Goal: Task Accomplishment & Management: Complete application form

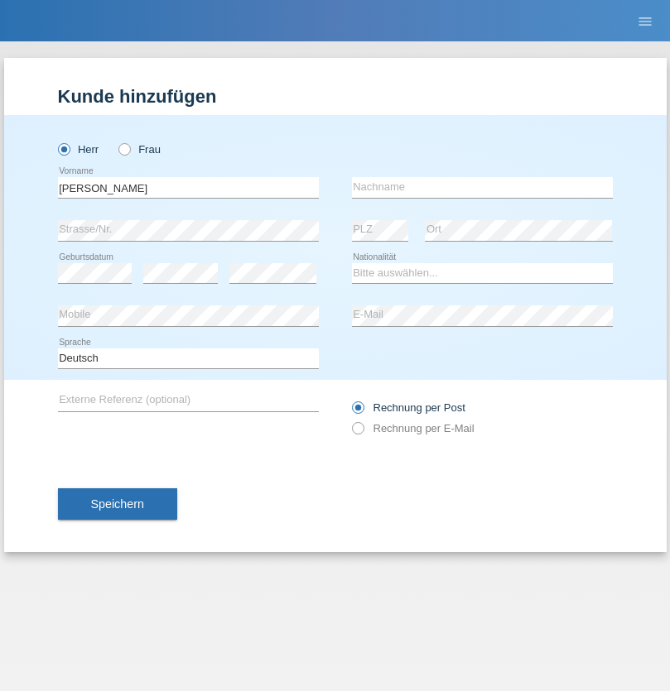
type input "[PERSON_NAME]"
click at [482, 187] on input "text" at bounding box center [482, 187] width 261 height 21
type input "Florin"
select select "RO"
select select "C"
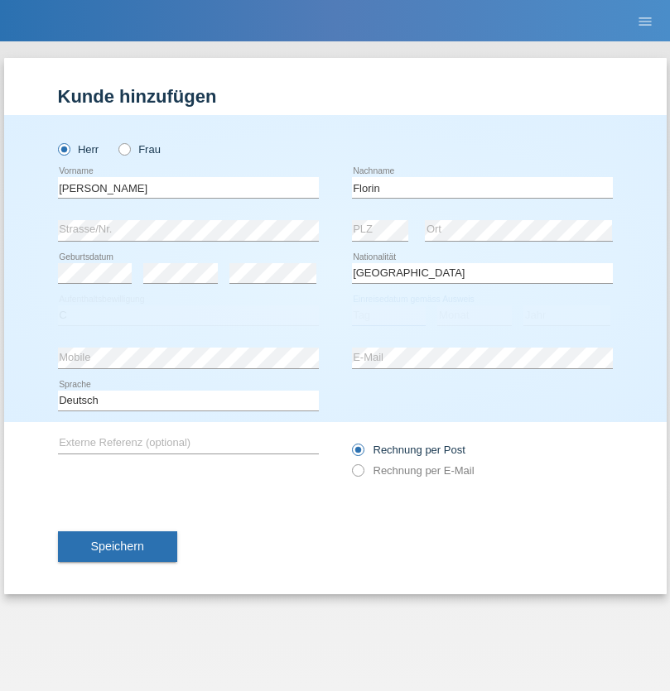
select select "29"
select select "02"
select select "2021"
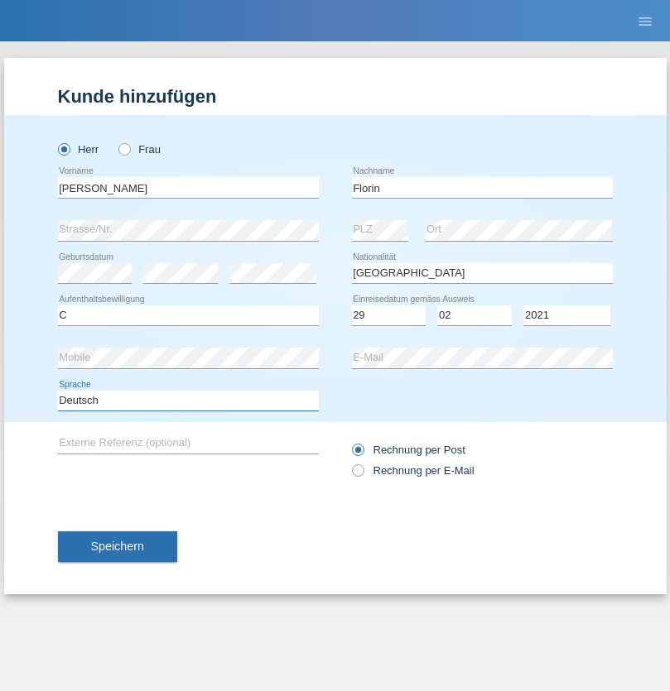
select select "en"
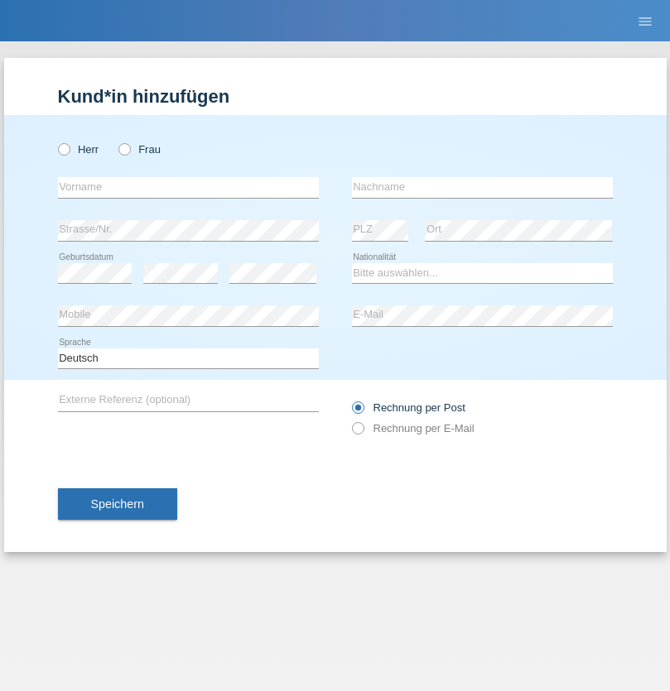
radio input "true"
click at [188, 187] on input "text" at bounding box center [188, 187] width 261 height 21
type input "Ruth"
click at [482, 187] on input "text" at bounding box center [482, 187] width 261 height 21
type input "Krebs"
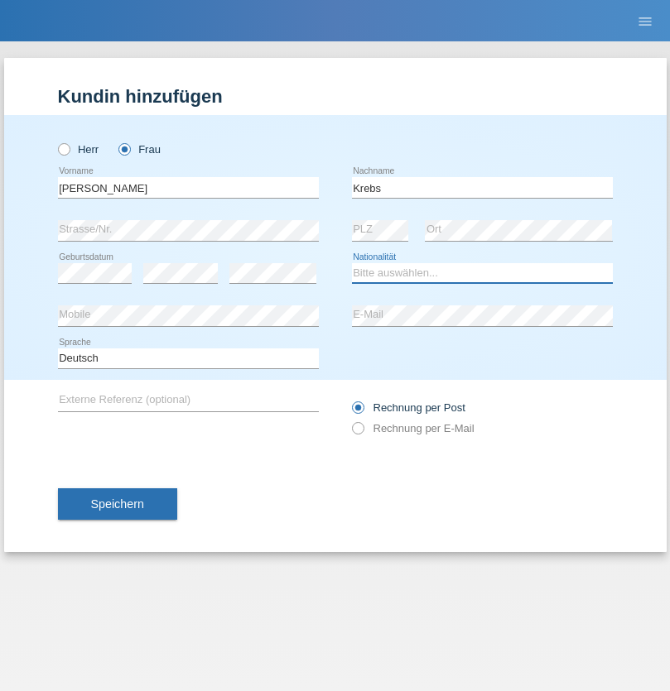
select select "CH"
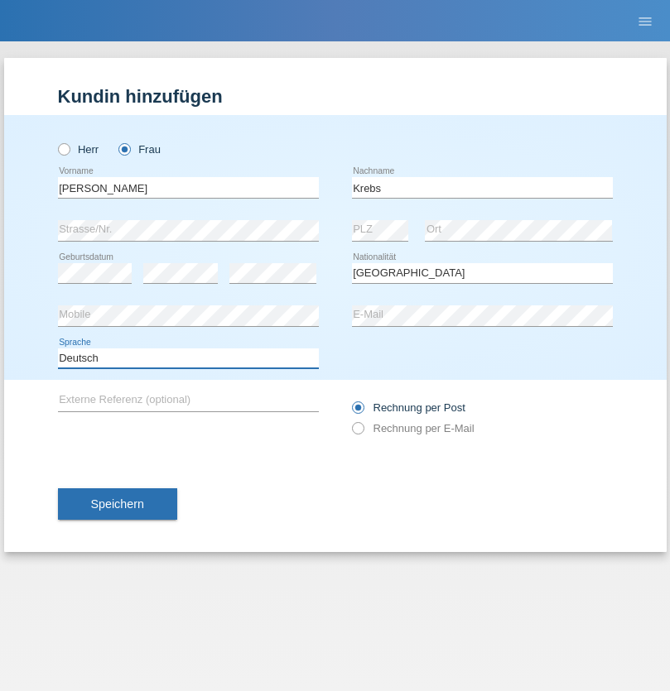
select select "en"
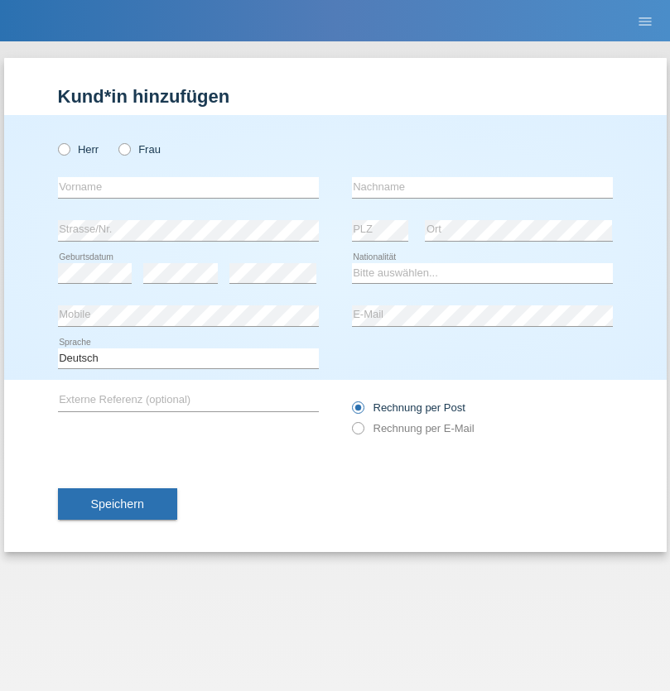
radio input "true"
click at [188, 187] on input "text" at bounding box center [188, 187] width 261 height 21
type input "Qovanaj"
click at [482, 187] on input "text" at bounding box center [482, 187] width 261 height 21
type input "Shaban"
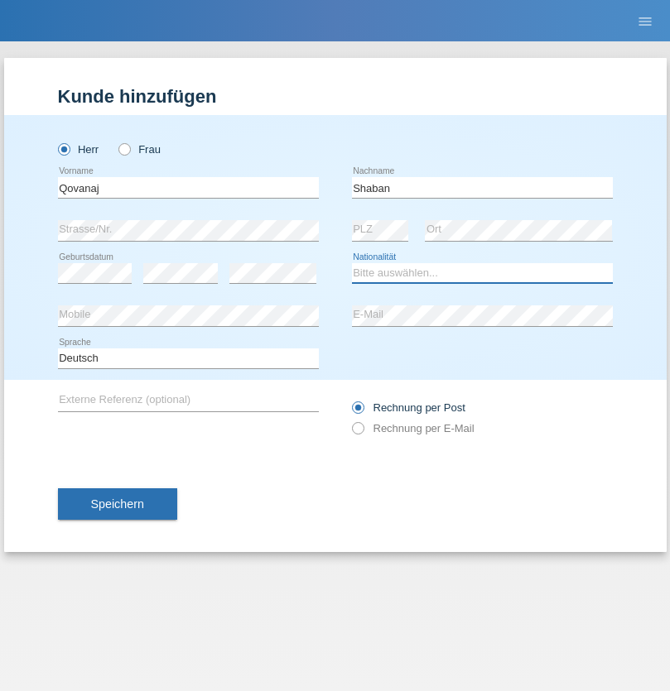
select select "CH"
radio input "true"
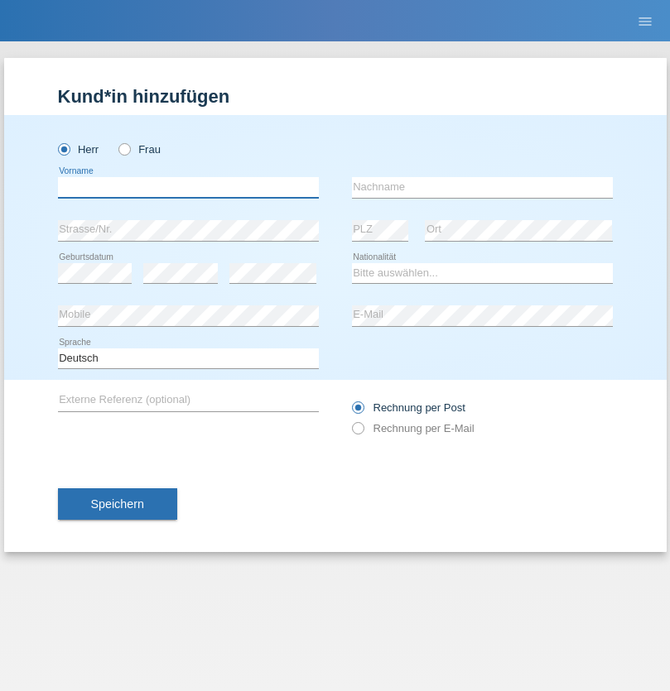
click at [188, 187] on input "text" at bounding box center [188, 187] width 261 height 21
type input "Alan"
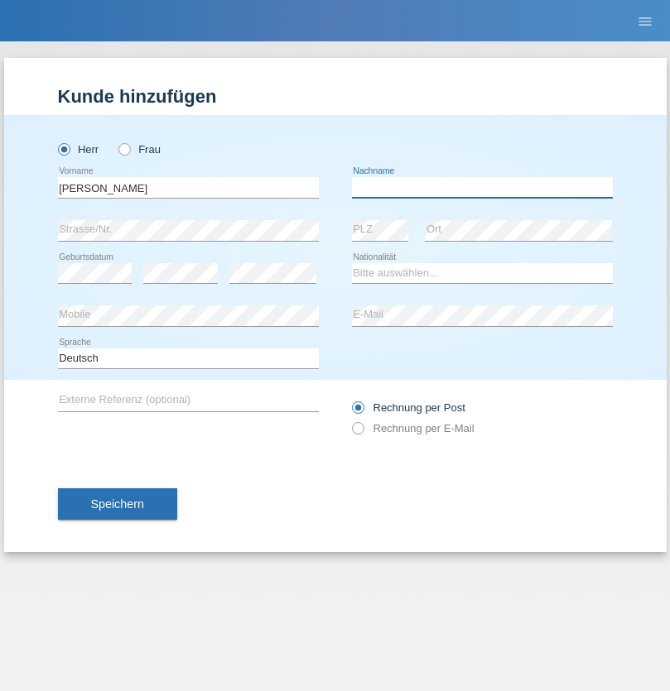
click at [482, 187] on input "text" at bounding box center [482, 187] width 261 height 21
type input "Nardi de Freitas"
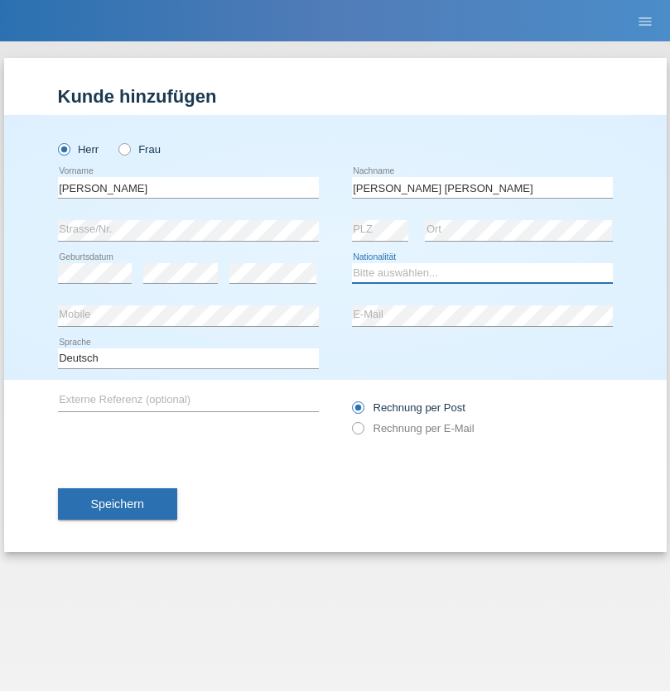
select select "IT"
select select "C"
select select "20"
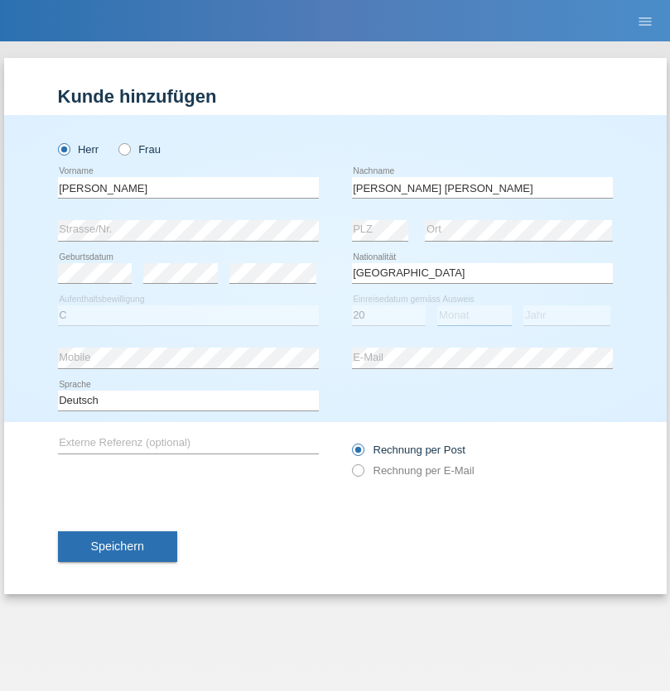
select select "08"
select select "2021"
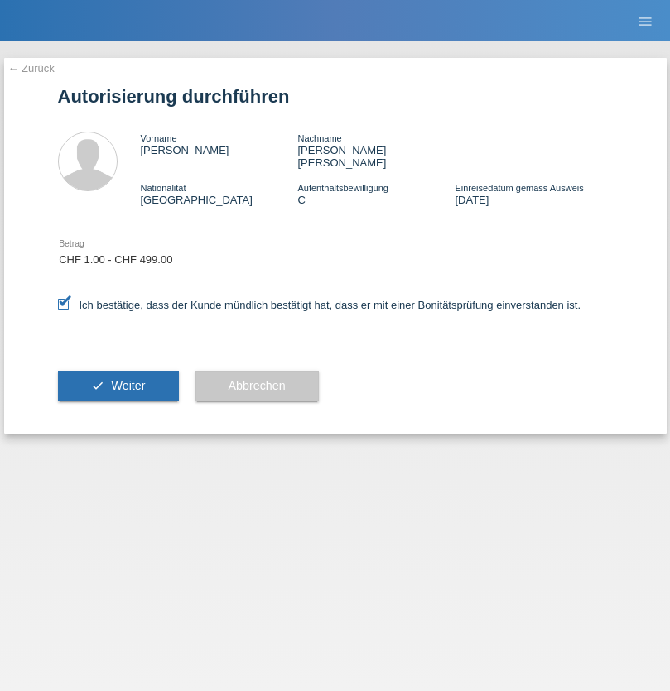
select select "1"
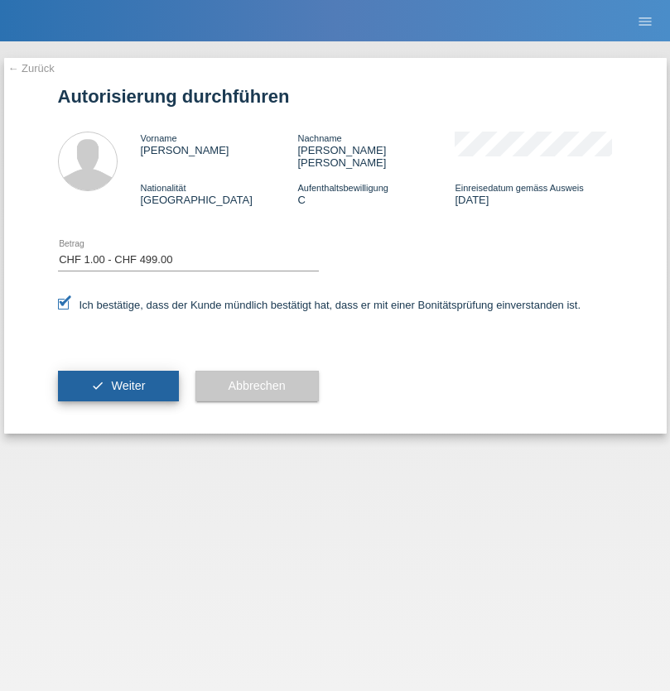
click at [118, 379] on span "Weiter" at bounding box center [128, 385] width 34 height 13
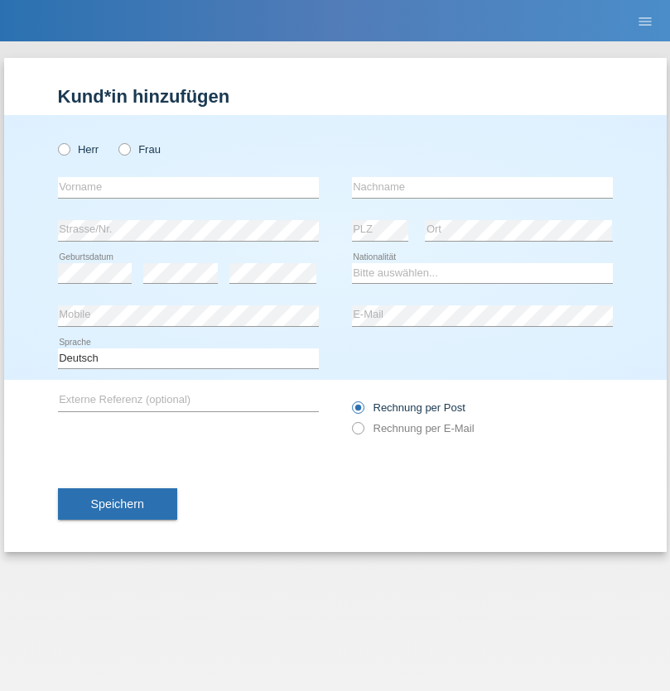
radio input "true"
click at [188, 187] on input "text" at bounding box center [188, 187] width 261 height 21
type input "Reza"
click at [482, 187] on input "text" at bounding box center [482, 187] width 261 height 21
type input "Jadidi"
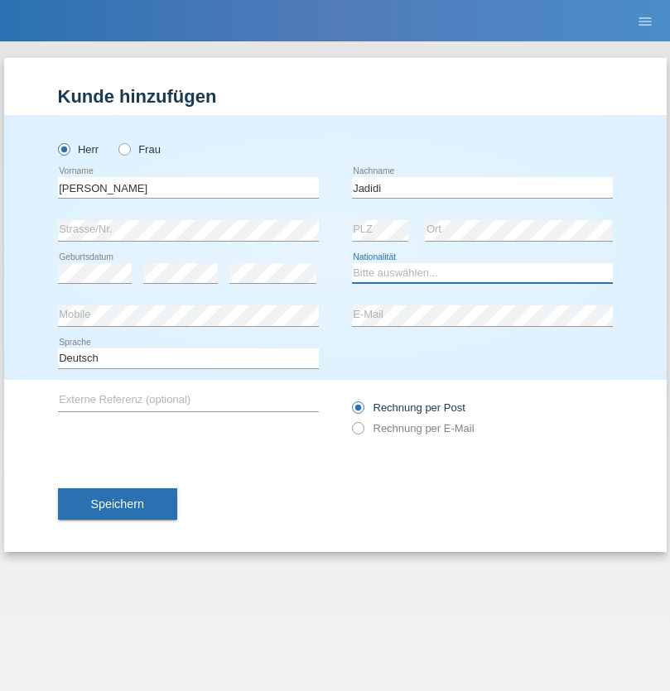
select select "CH"
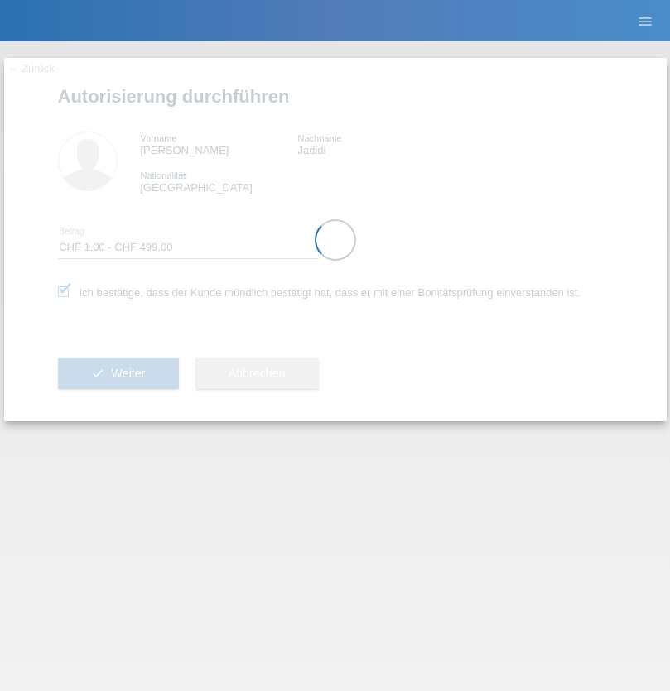
select select "1"
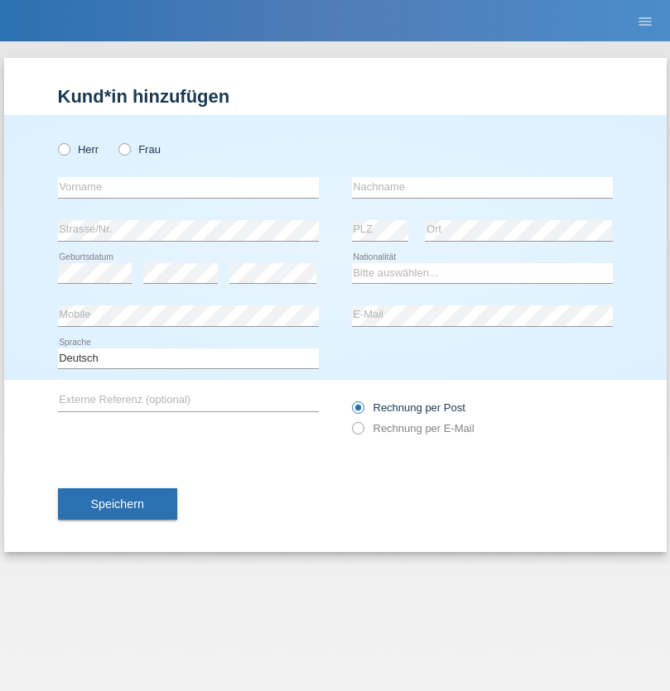
radio input "true"
click at [188, 187] on input "text" at bounding box center [188, 187] width 261 height 21
type input "Silvio"
click at [482, 187] on input "text" at bounding box center [482, 187] width 261 height 21
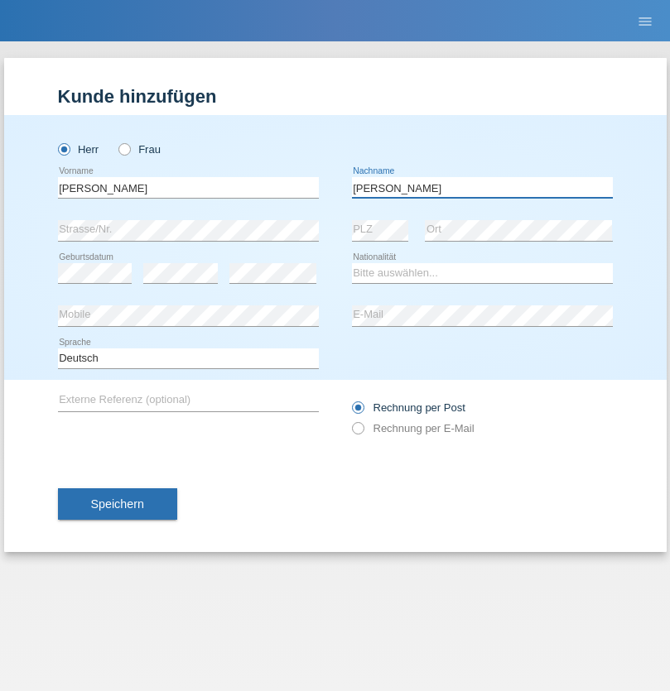
type input "Breana"
select select "OM"
select select "C"
select select "28"
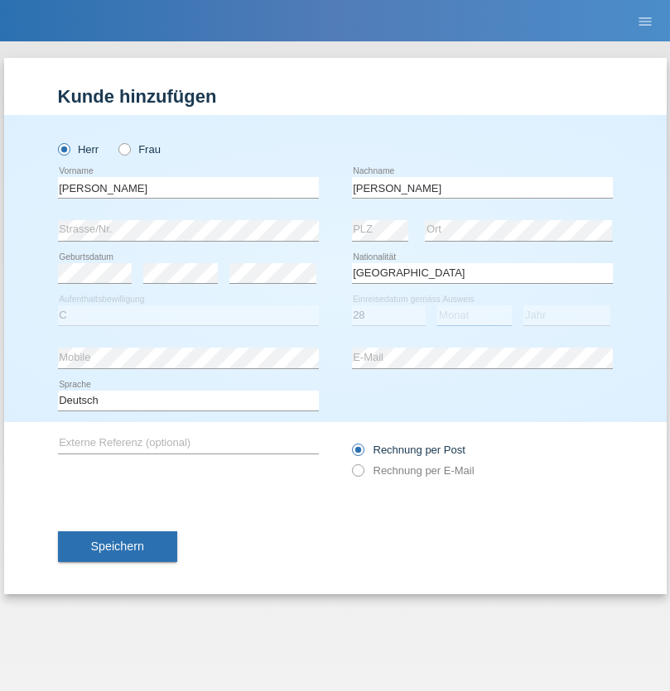
select select "10"
select select "2001"
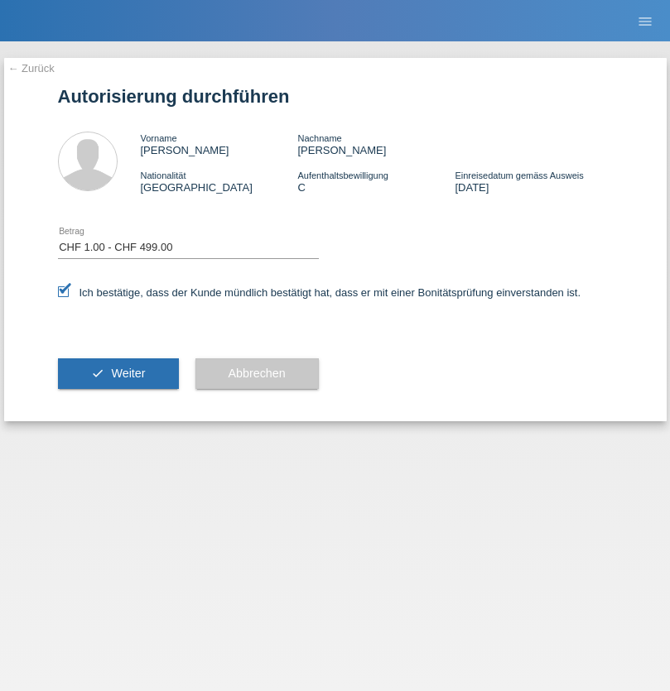
select select "1"
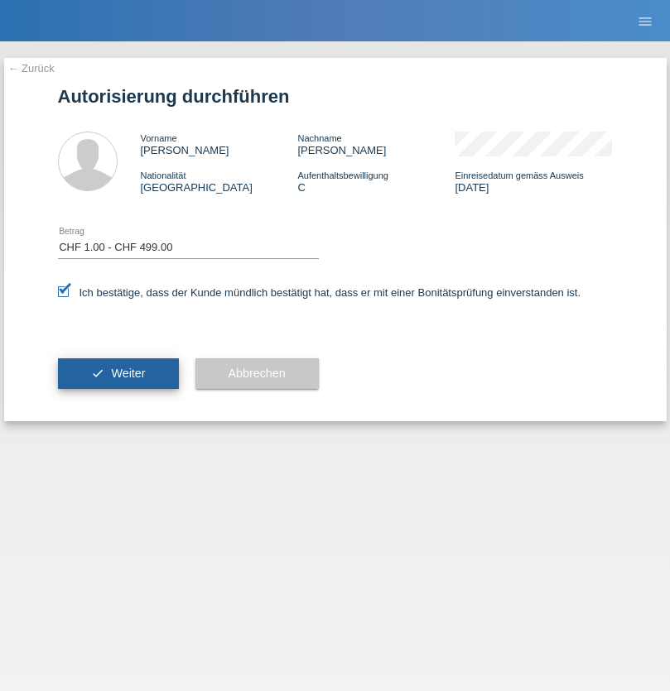
click at [118, 373] on span "Weiter" at bounding box center [128, 373] width 34 height 13
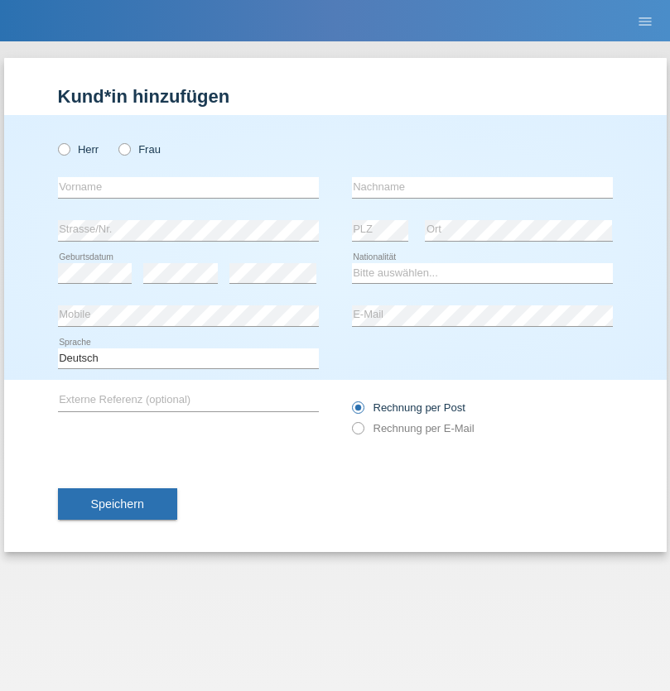
radio input "true"
click at [188, 187] on input "text" at bounding box center [188, 187] width 261 height 21
type input "Anamaria"
click at [482, 187] on input "text" at bounding box center [482, 187] width 261 height 21
type input "Trif"
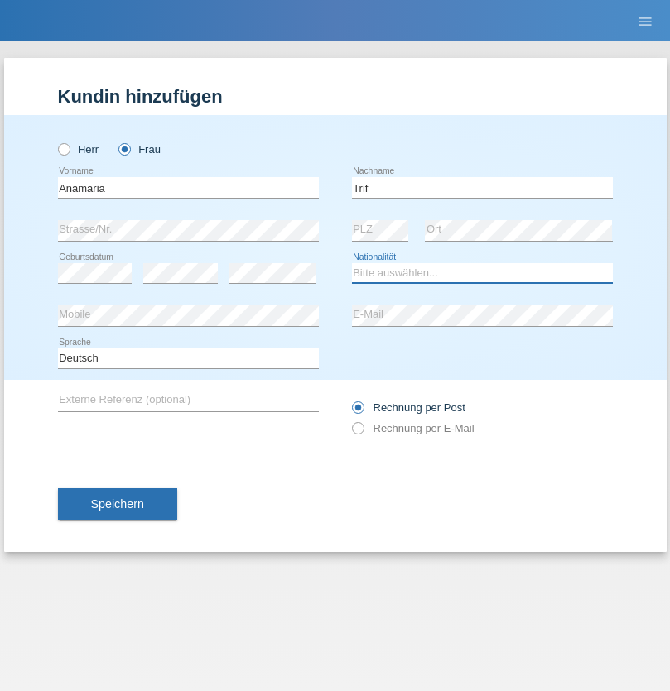
select select "RO"
select select "C"
select select "02"
select select "05"
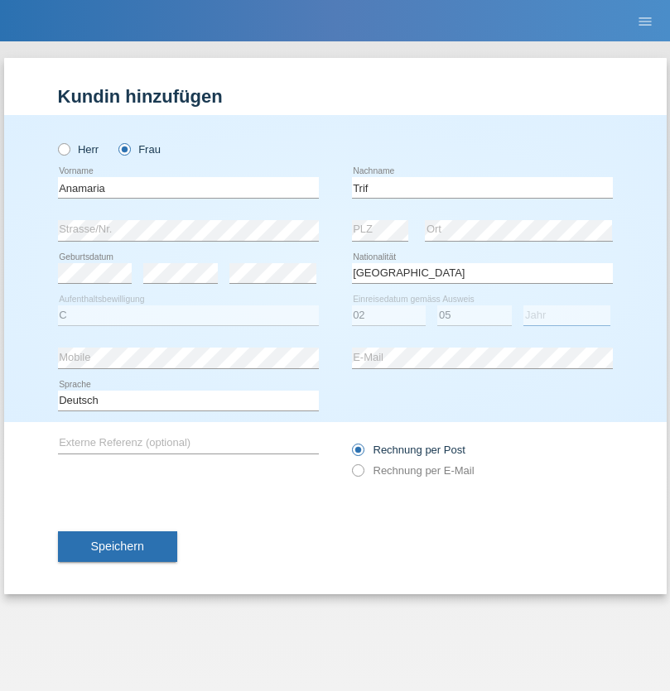
select select "1994"
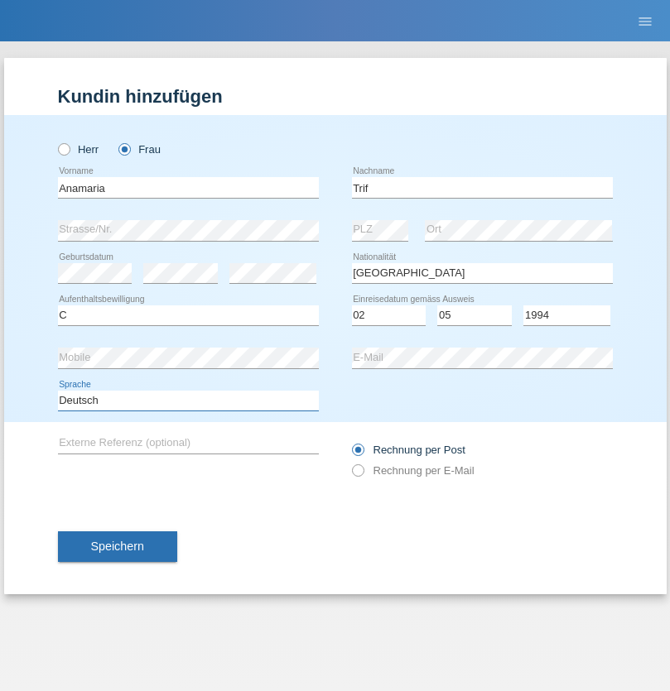
select select "en"
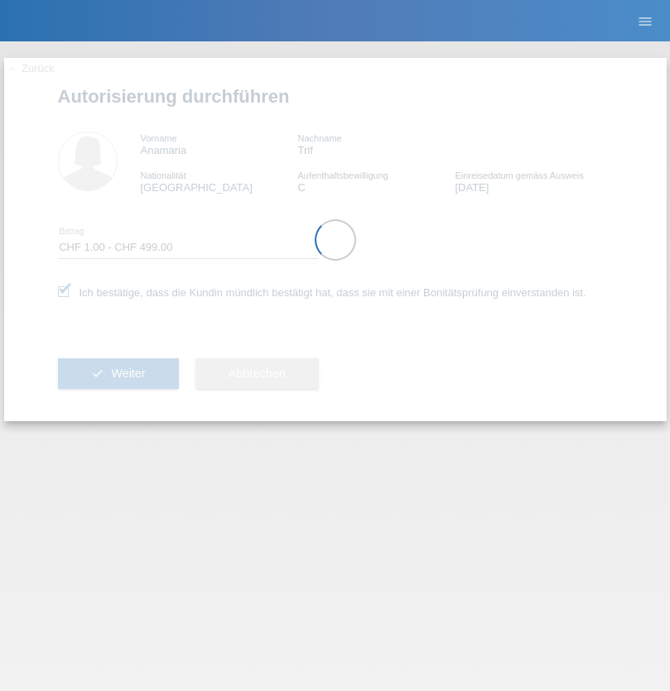
select select "1"
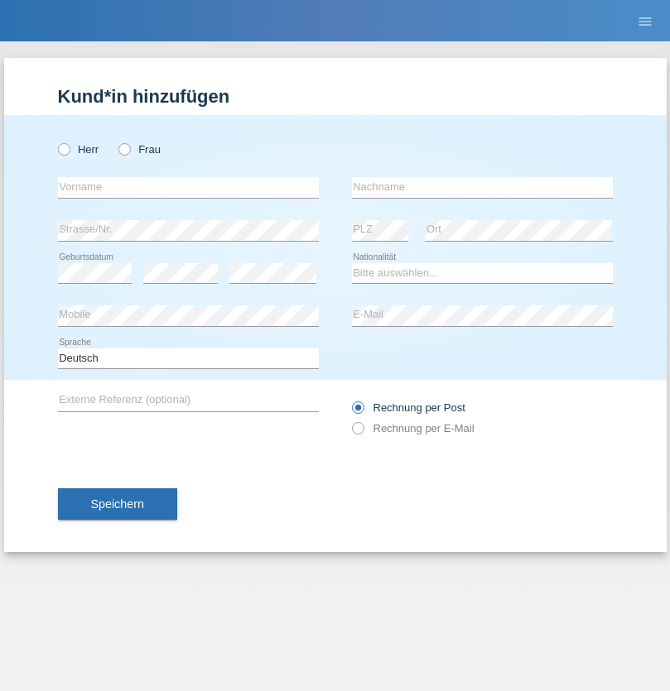
radio input "true"
click at [188, 187] on input "text" at bounding box center [188, 187] width 261 height 21
type input "luka"
click at [482, 187] on input "text" at bounding box center [482, 187] width 261 height 21
type input "kocic"
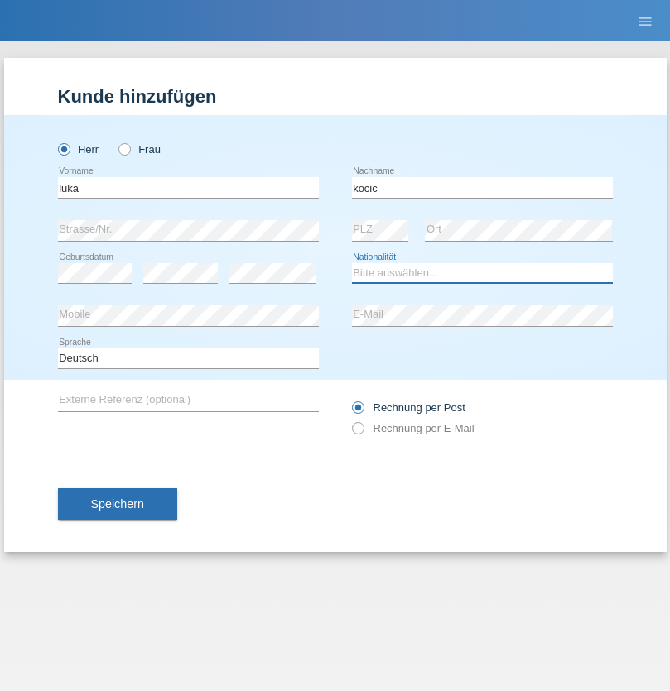
select select "RS"
select select "C"
select select "21"
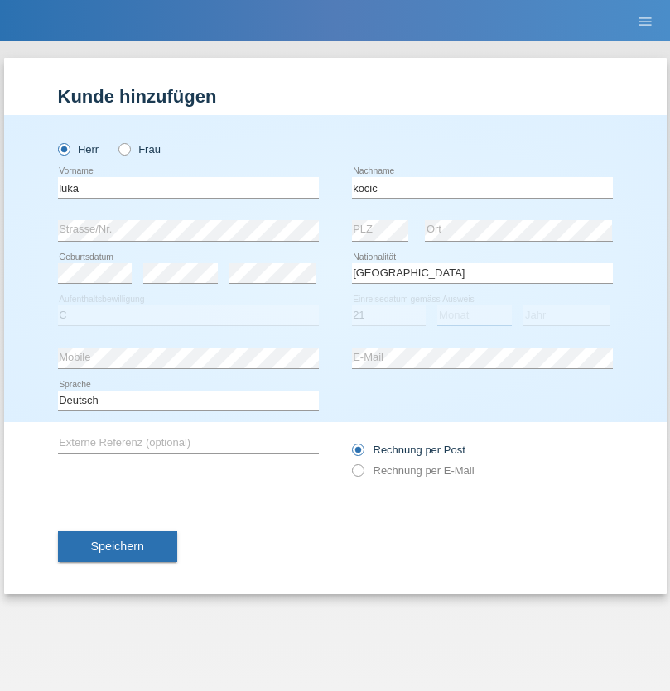
select select "04"
select select "1999"
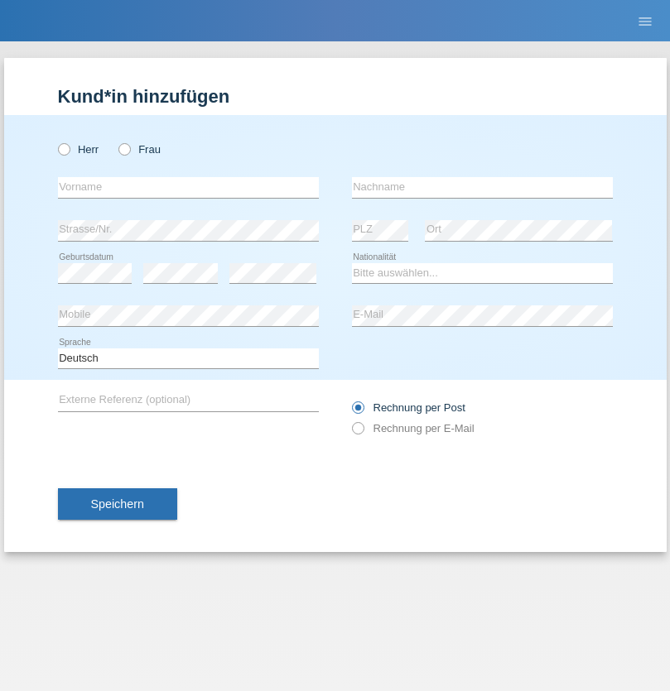
radio input "true"
click at [188, 187] on input "text" at bounding box center [188, 187] width 261 height 21
type input "Marian"
click at [482, 187] on input "text" at bounding box center [482, 187] width 261 height 21
type input "Matusa"
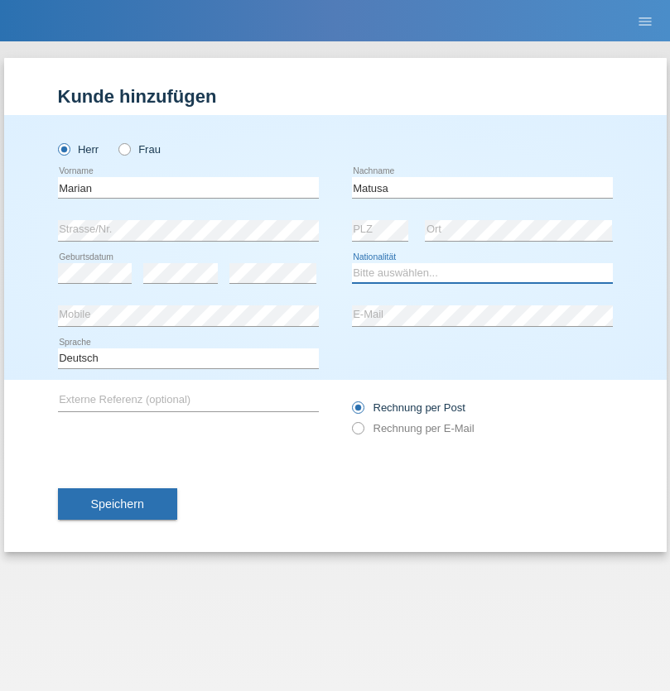
select select "RO"
select select "C"
select select "01"
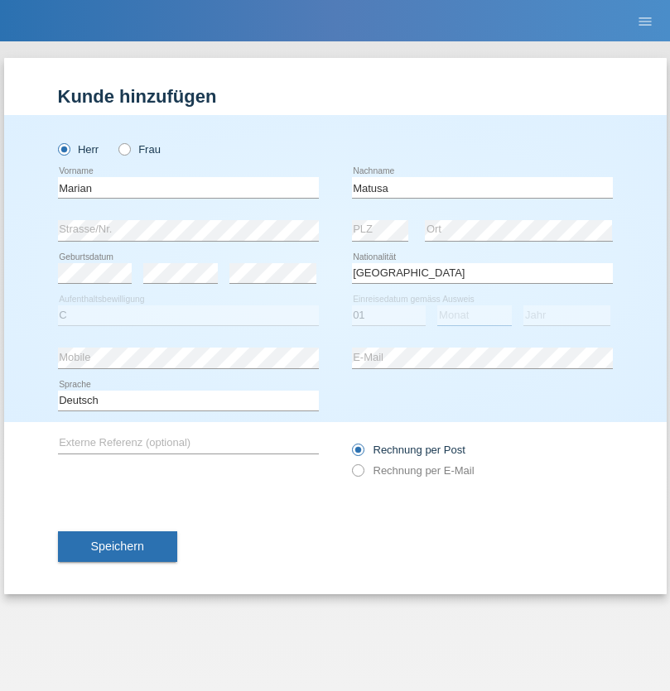
select select "06"
select select "2016"
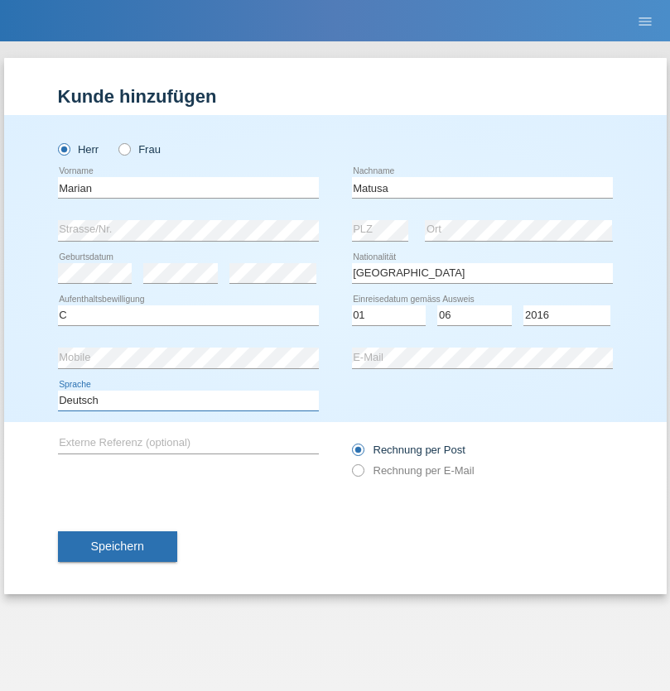
select select "en"
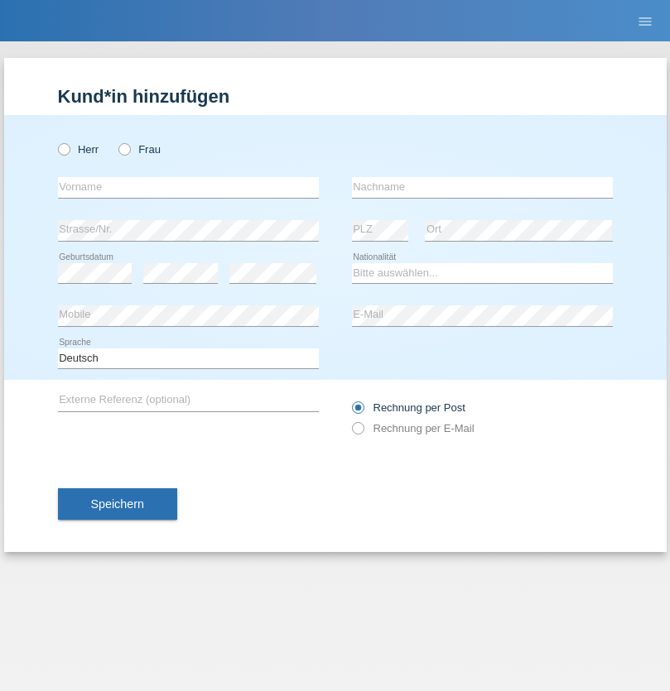
radio input "true"
click at [188, 187] on input "text" at bounding box center [188, 187] width 261 height 21
type input "Marco"
click at [482, 187] on input "text" at bounding box center [482, 187] width 261 height 21
type input "Weinlein"
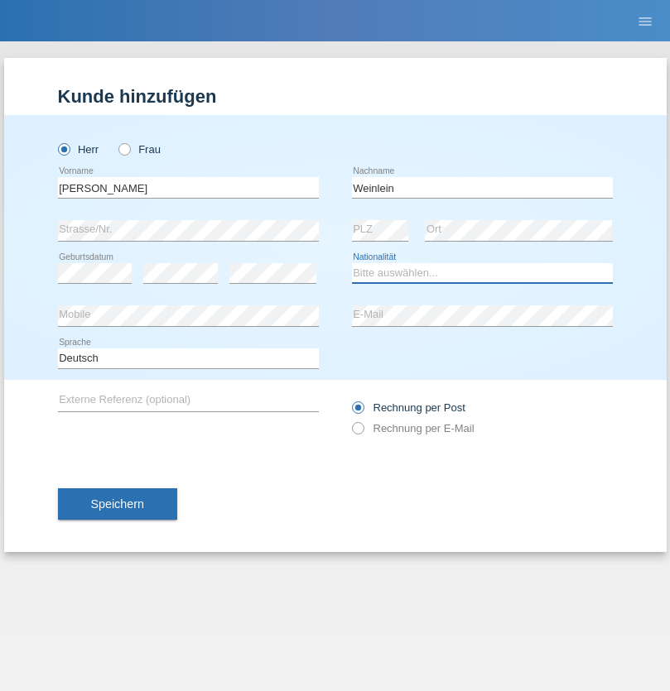
select select "CH"
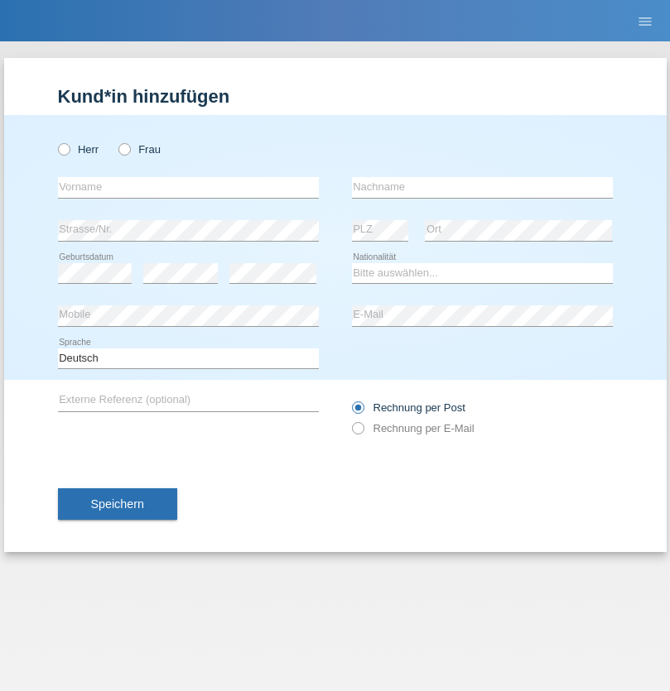
radio input "true"
click at [188, 187] on input "text" at bounding box center [188, 187] width 261 height 21
type input "Jashari lmeri"
click at [482, 187] on input "text" at bounding box center [482, 187] width 261 height 21
type input "Rabije"
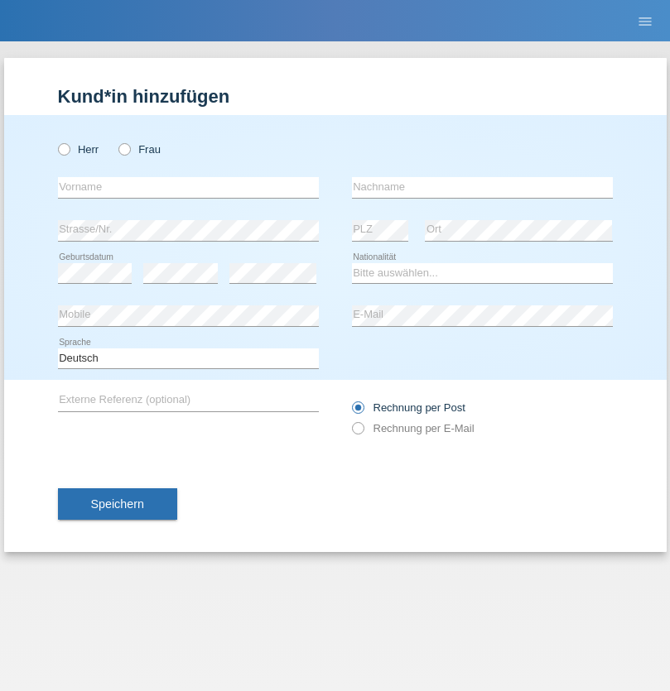
radio input "true"
click at [188, 187] on input "text" at bounding box center [188, 187] width 261 height 21
type input "firat"
click at [482, 187] on input "text" at bounding box center [482, 187] width 261 height 21
type input "kara"
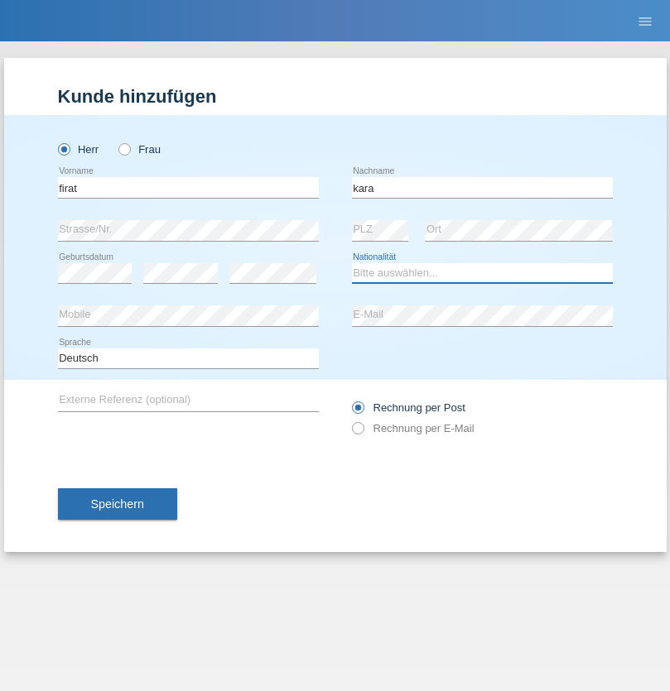
select select "CH"
radio input "true"
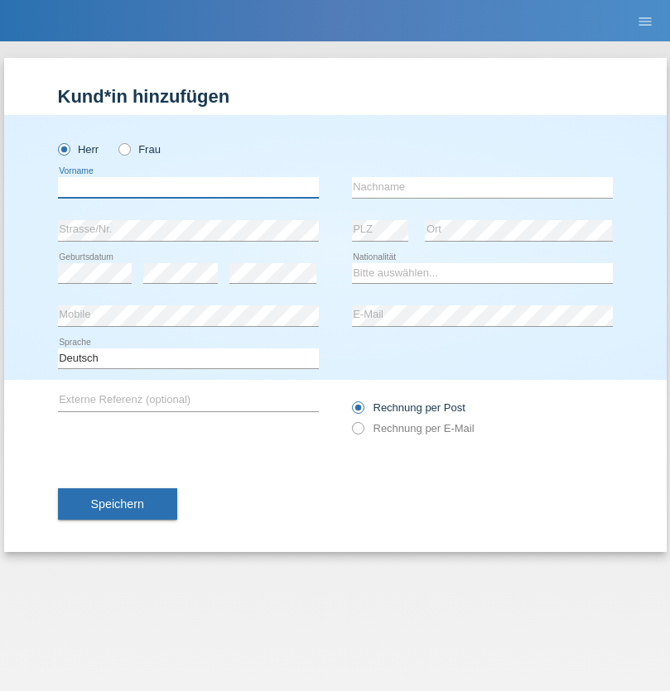
click at [188, 187] on input "text" at bounding box center [188, 187] width 261 height 21
type input "Gigov"
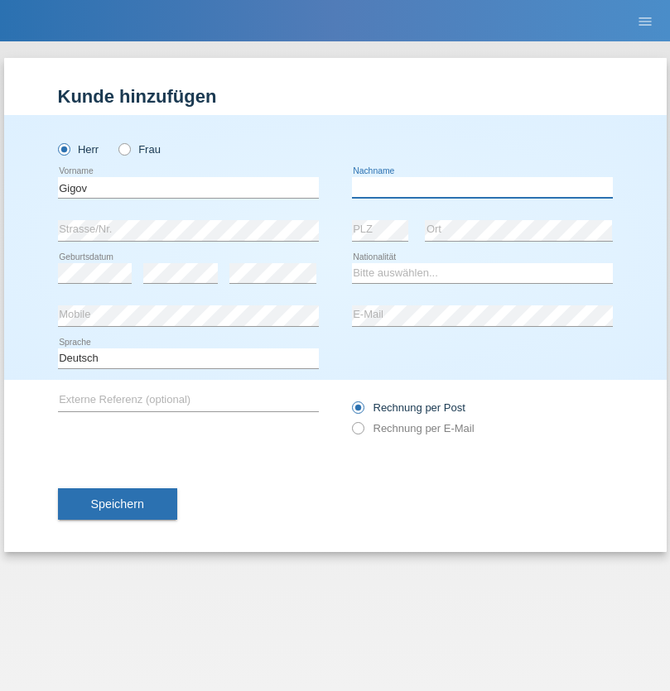
click at [482, 187] on input "text" at bounding box center [482, 187] width 261 height 21
type input "Zhan"
select select "BG"
select select "C"
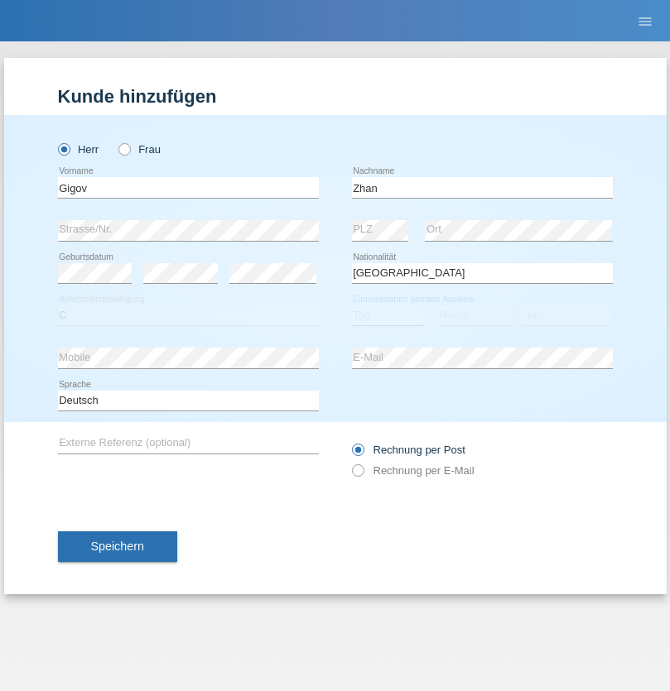
select select "23"
select select "10"
select select "2021"
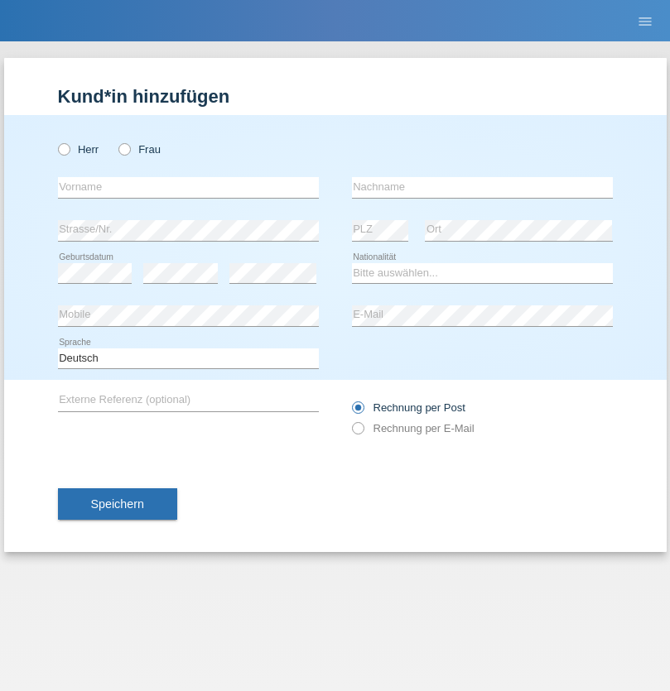
radio input "true"
click at [188, 187] on input "text" at bounding box center [188, 187] width 261 height 21
type input "Amand"
click at [482, 187] on input "text" at bounding box center [482, 187] width 261 height 21
type input "Pires"
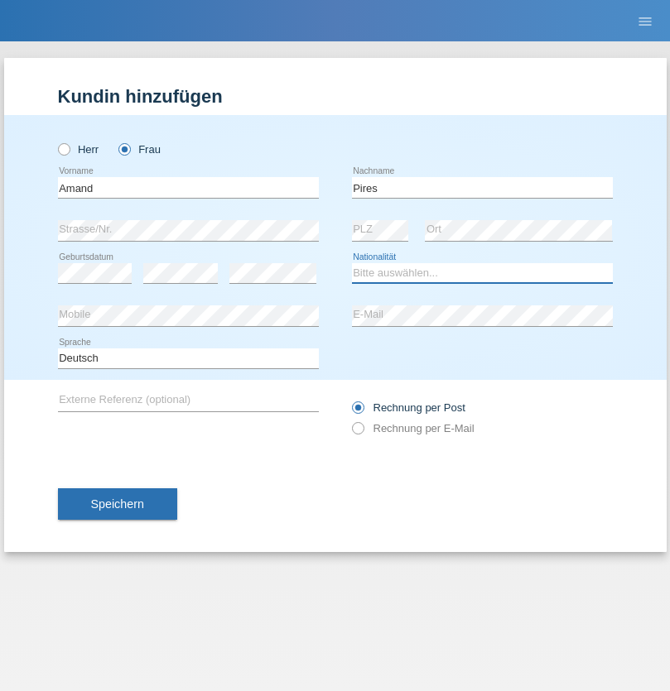
select select "CH"
radio input "true"
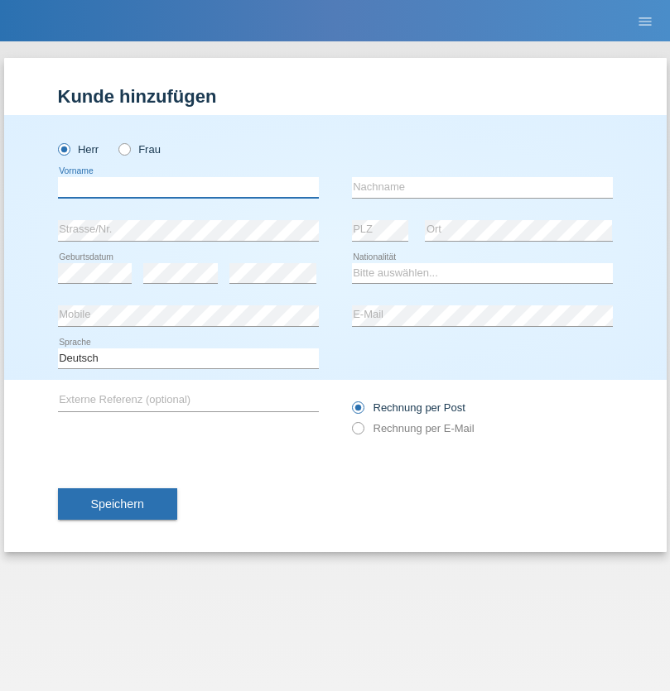
click at [188, 187] on input "text" at bounding box center [188, 187] width 261 height 21
type input "Anwar"
click at [482, 187] on input "text" at bounding box center [482, 187] width 261 height 21
type input "Saidi"
select select "CH"
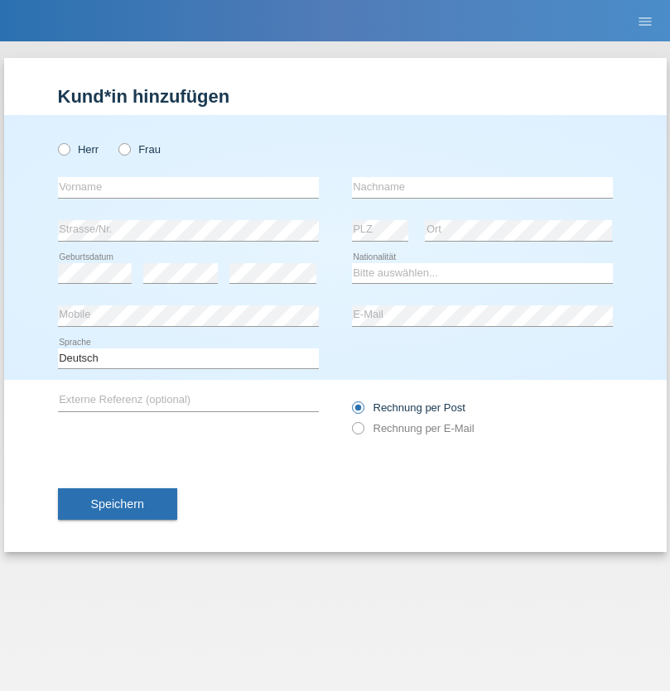
radio input "true"
click at [188, 187] on input "text" at bounding box center [188, 187] width 261 height 21
type input "Matusa"
click at [482, 187] on input "text" at bounding box center [482, 187] width 261 height 21
type input "[PERSON_NAME]"
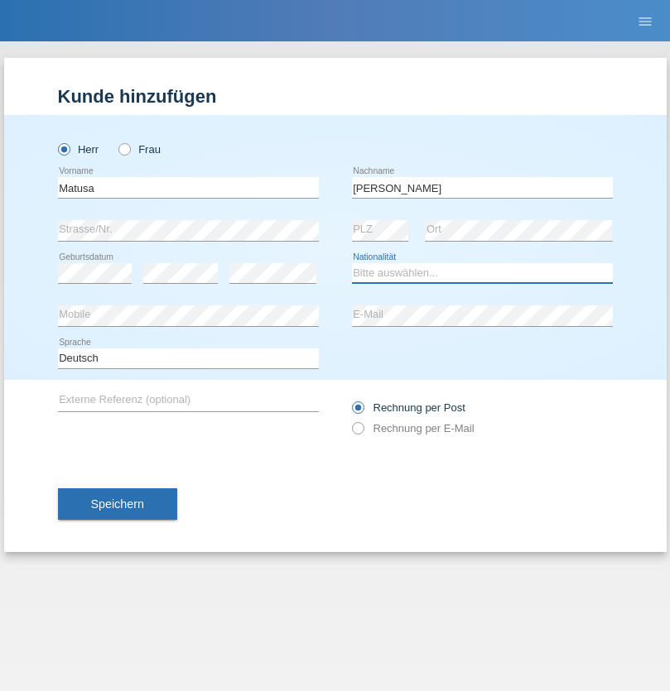
select select "OM"
select select "C"
select select "01"
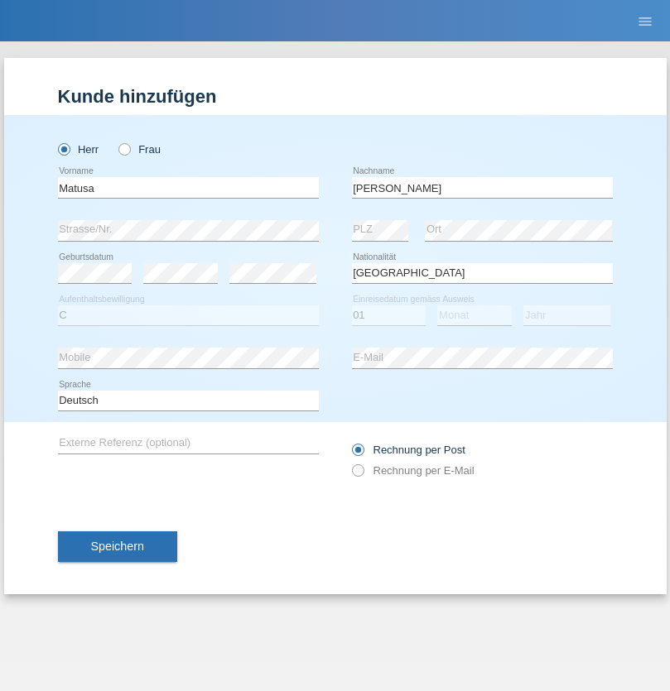
select select "06"
select select "2016"
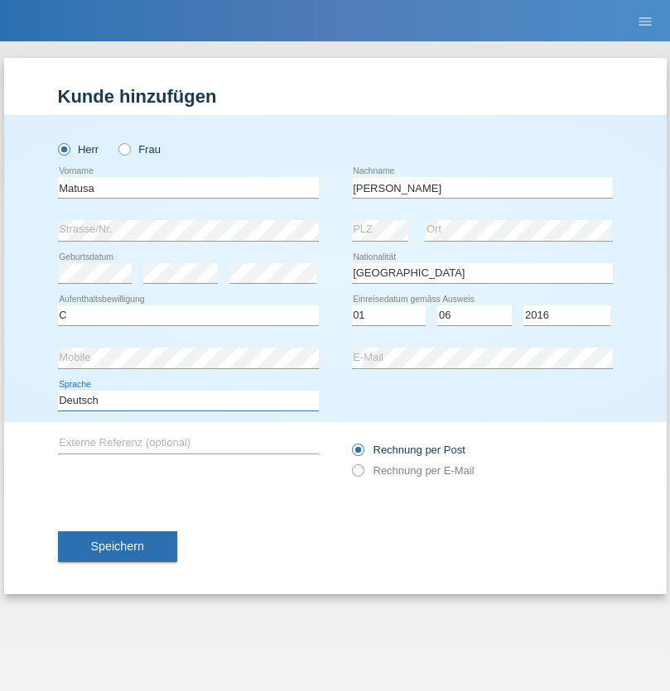
select select "en"
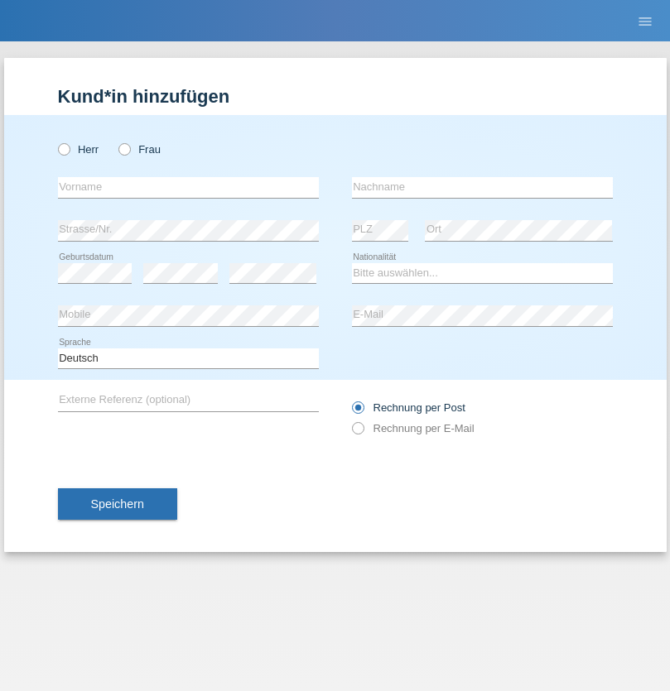
radio input "true"
click at [188, 187] on input "text" at bounding box center [188, 187] width 261 height 21
type input "[PERSON_NAME]"
click at [482, 187] on input "text" at bounding box center [482, 187] width 261 height 21
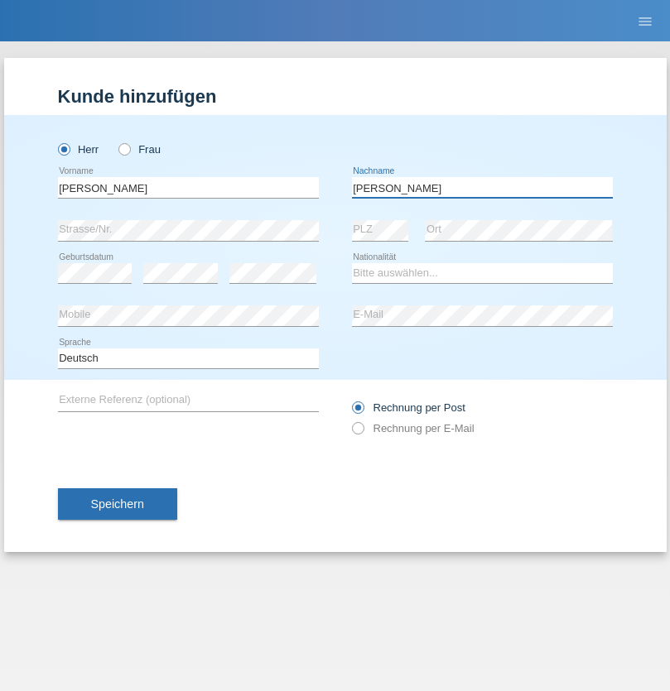
type input "[PERSON_NAME]"
select select "PT"
select select "C"
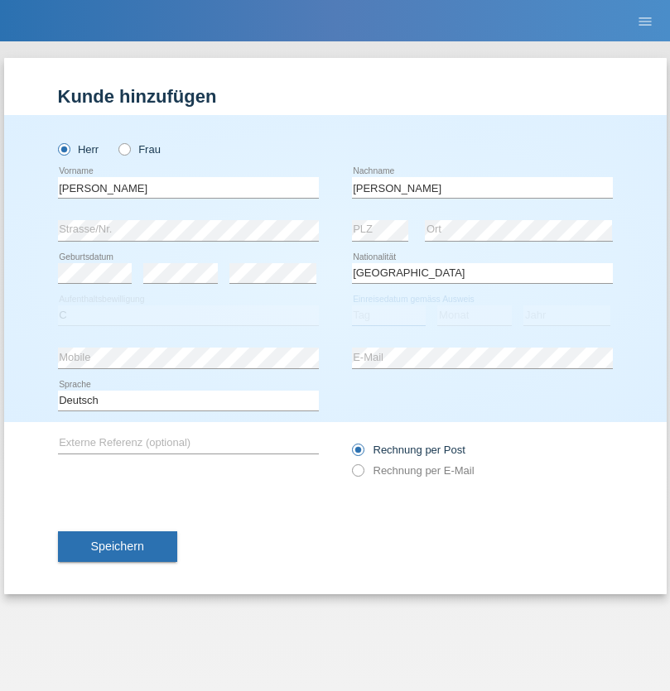
select select "23"
select select "08"
select select "2021"
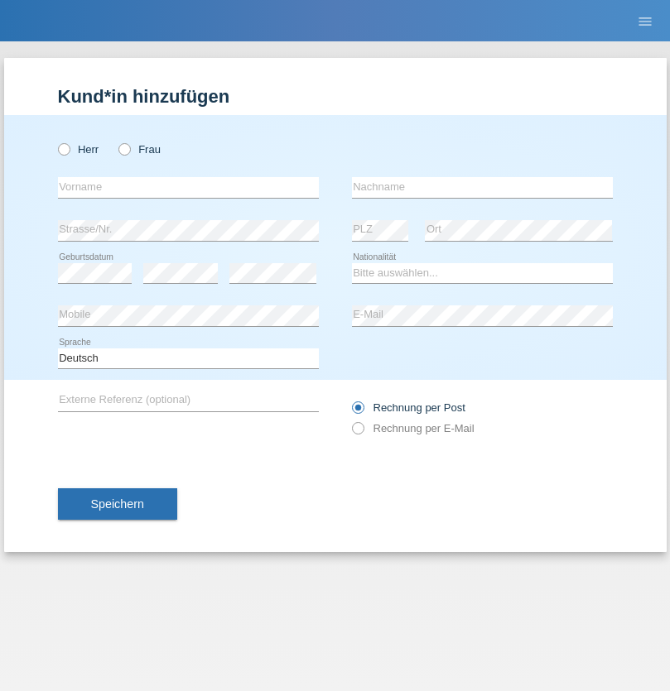
radio input "true"
click at [188, 187] on input "text" at bounding box center [188, 187] width 261 height 21
type input "[PERSON_NAME]"
click at [482, 187] on input "text" at bounding box center [482, 187] width 261 height 21
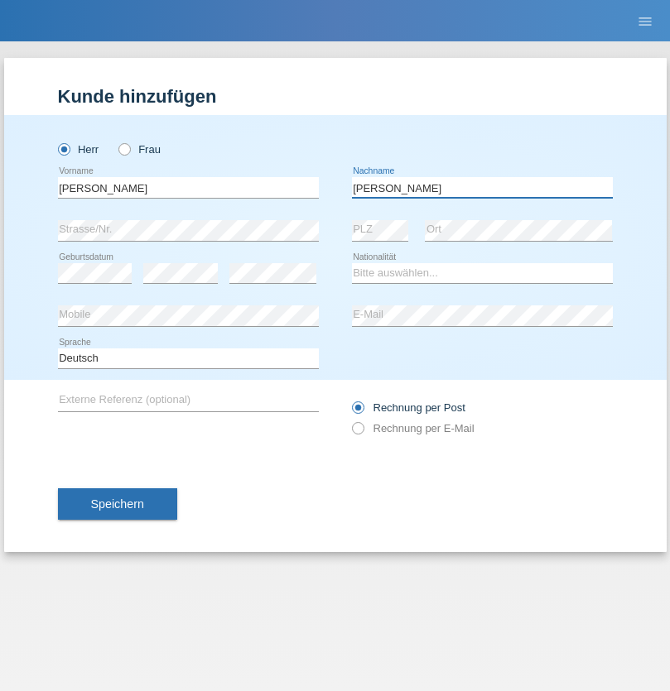
type input "[PERSON_NAME]"
select select "CH"
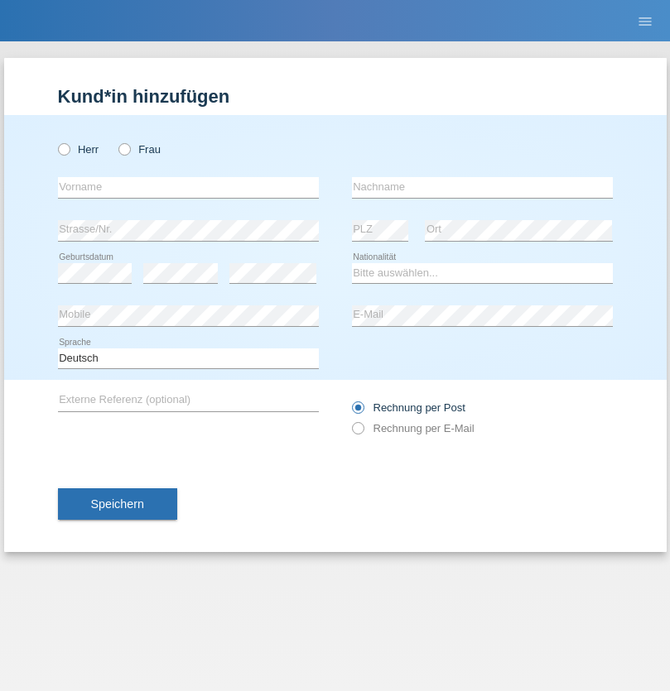
radio input "true"
click at [188, 187] on input "text" at bounding box center [188, 187] width 261 height 21
type input "Szilvia"
click at [482, 187] on input "text" at bounding box center [482, 187] width 261 height 21
type input "Olakh"
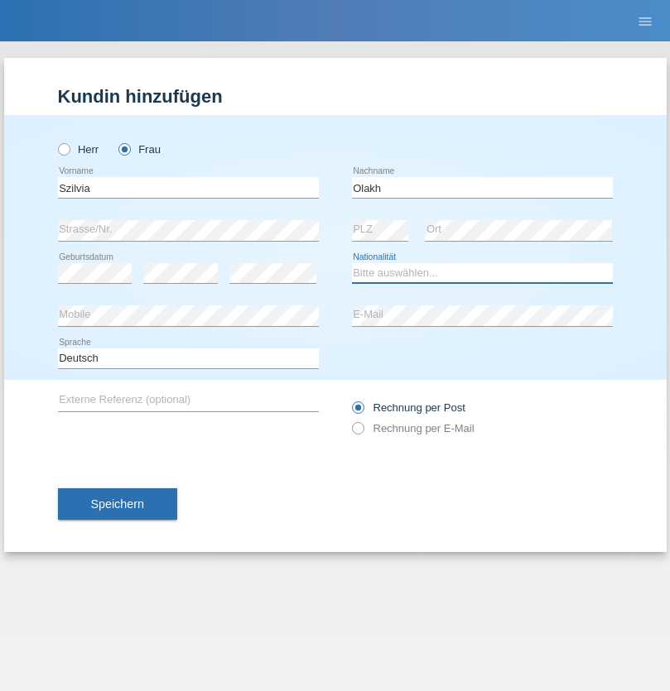
select select "UA"
select select "C"
select select "15"
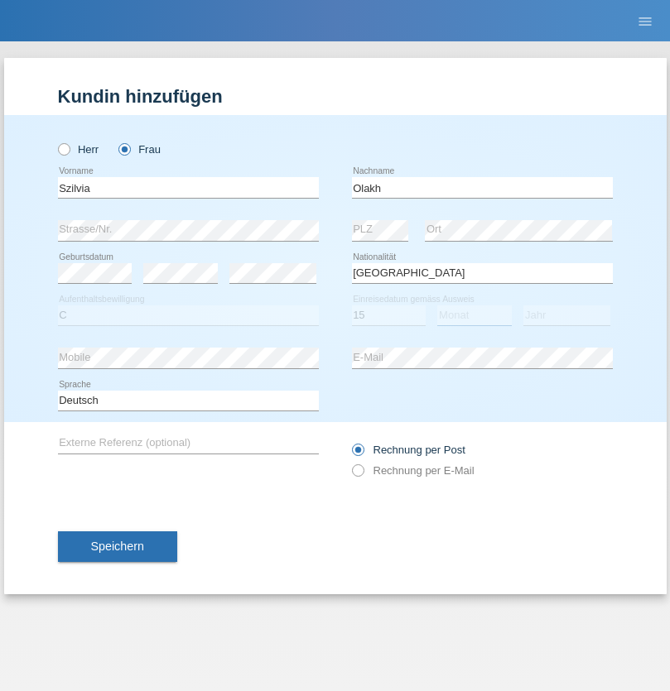
select select "09"
select select "2021"
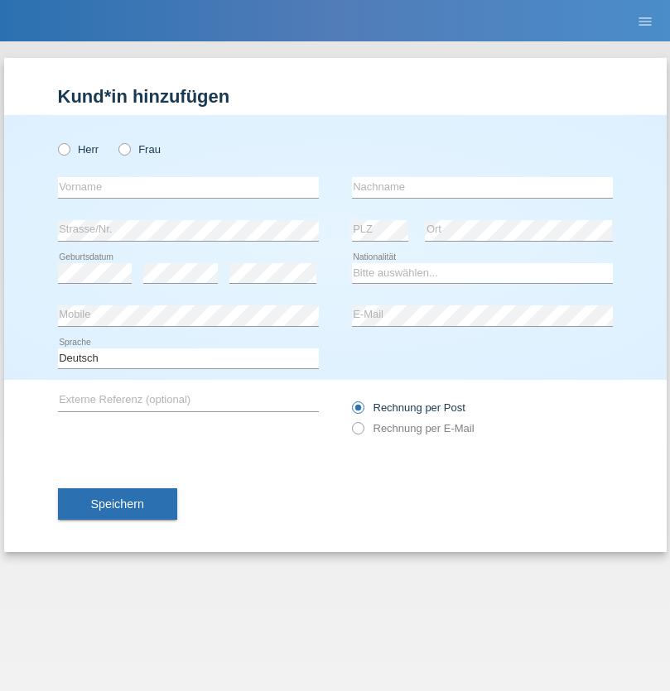
radio input "true"
click at [188, 187] on input "text" at bounding box center [188, 187] width 261 height 21
type input "Asrit"
click at [482, 187] on input "text" at bounding box center [482, 187] width 261 height 21
type input "Kupa"
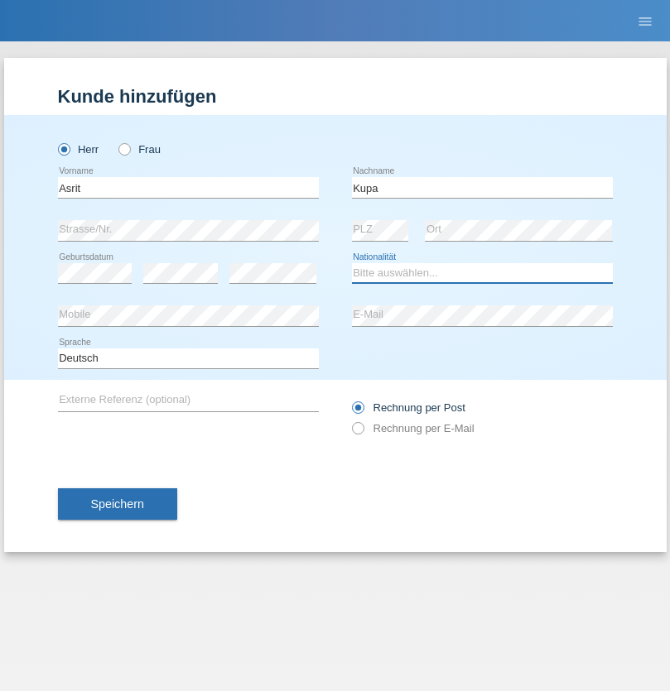
select select "MK"
select select "C"
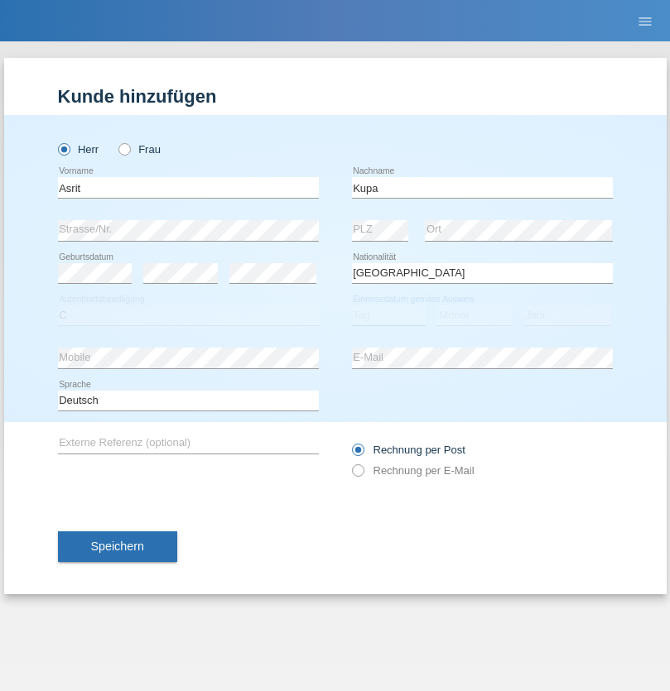
select select "27"
select select "05"
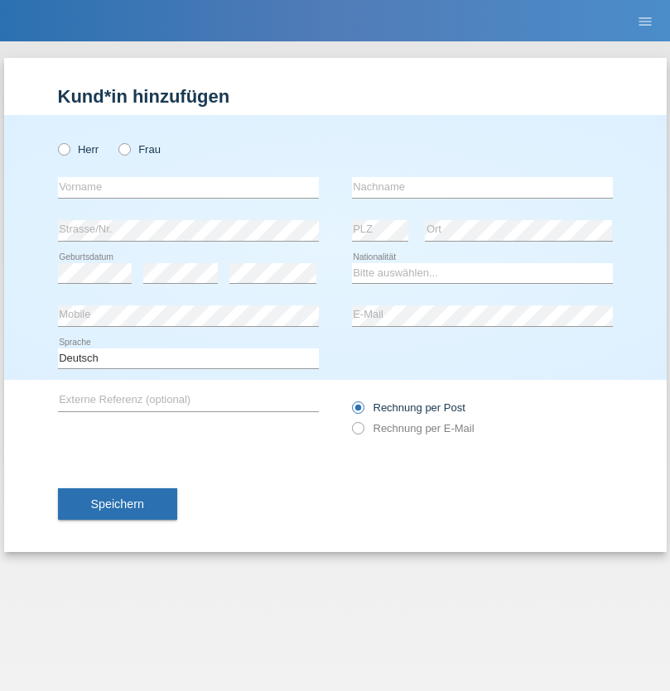
radio input "true"
click at [188, 187] on input "text" at bounding box center [188, 187] width 261 height 21
type input "[PERSON_NAME]"
click at [482, 187] on input "text" at bounding box center [482, 187] width 261 height 21
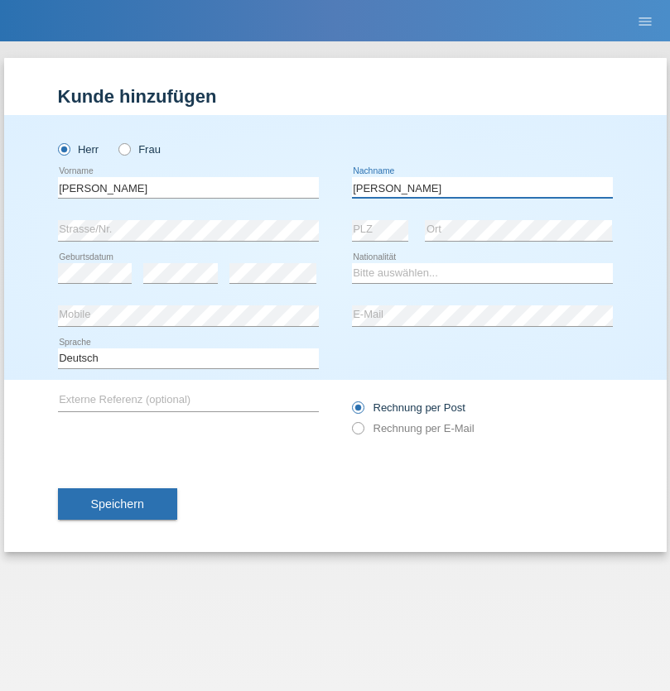
type input "[PERSON_NAME]"
select select "SY"
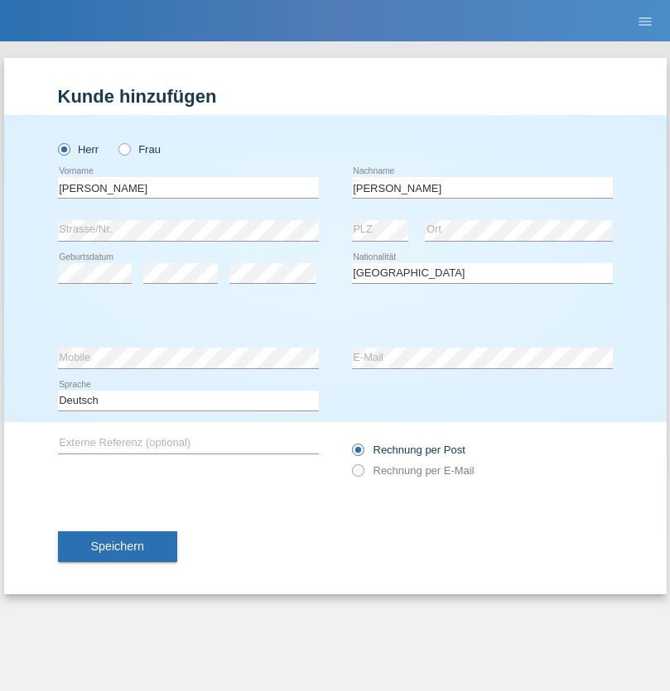
select select "C"
select select "15"
select select "09"
select select "2021"
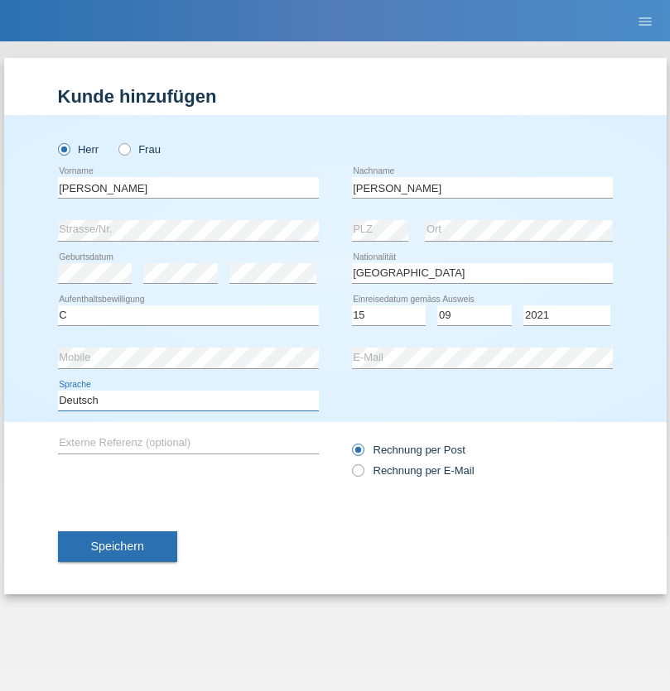
select select "en"
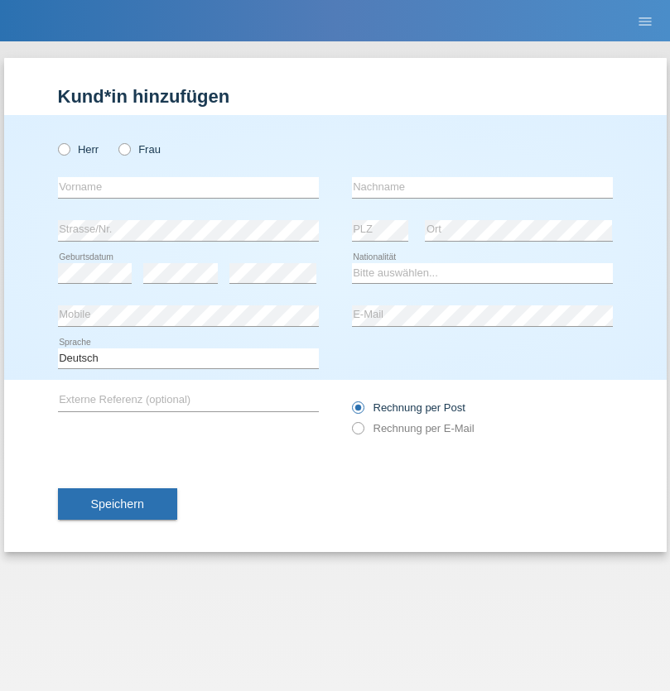
radio input "true"
select select "CH"
radio input "true"
click at [188, 187] on input "text" at bounding box center [188, 187] width 261 height 21
type input "[PERSON_NAME]"
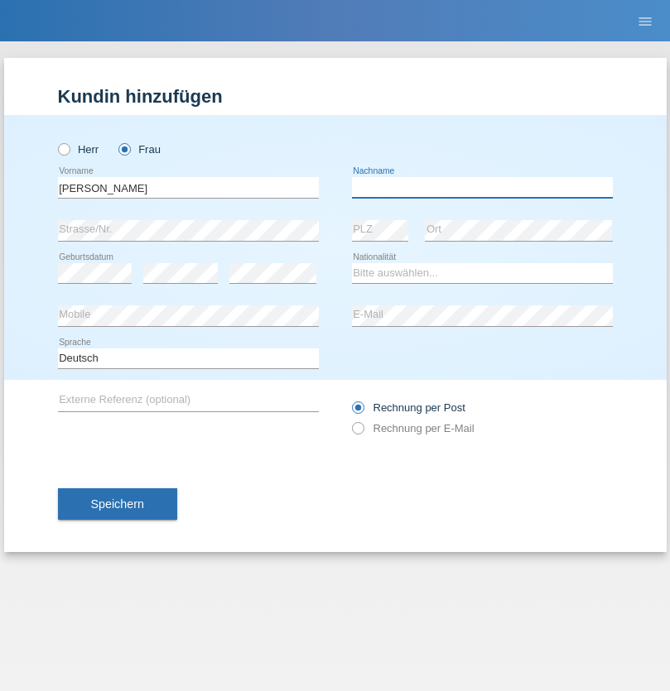
click at [482, 187] on input "text" at bounding box center [482, 187] width 261 height 21
type input "Bacic"
select select "CH"
